Goal: Information Seeking & Learning: Learn about a topic

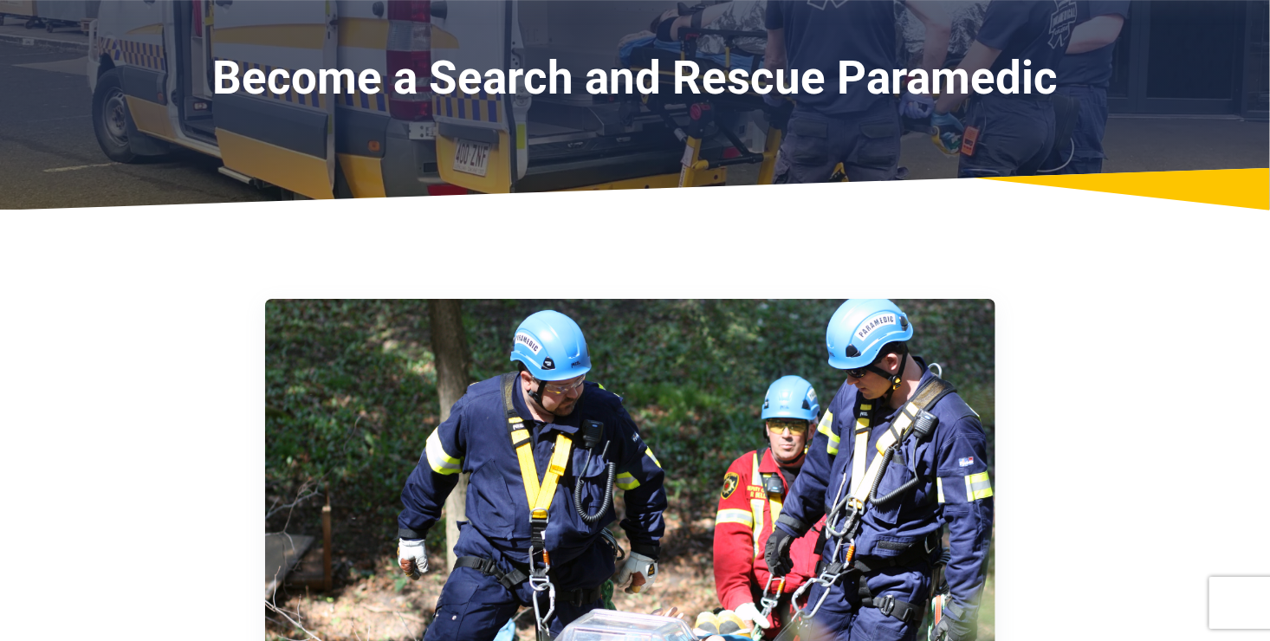
scroll to position [87, 0]
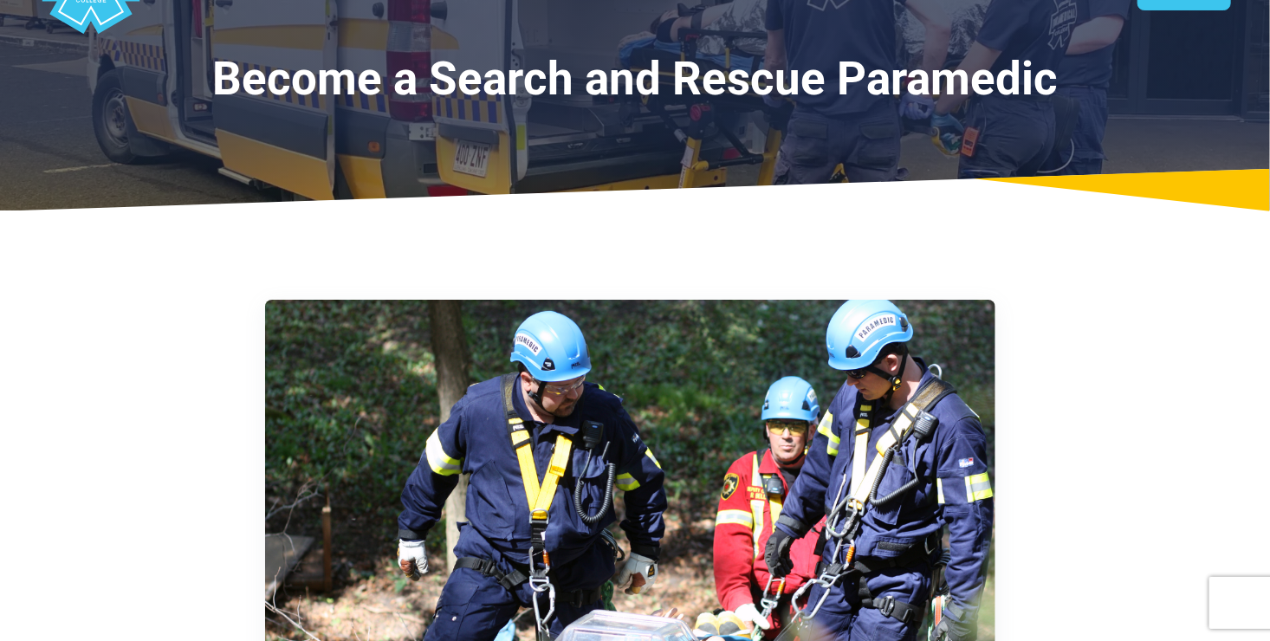
scroll to position [87, 0]
